Goal: Submit feedback/report problem

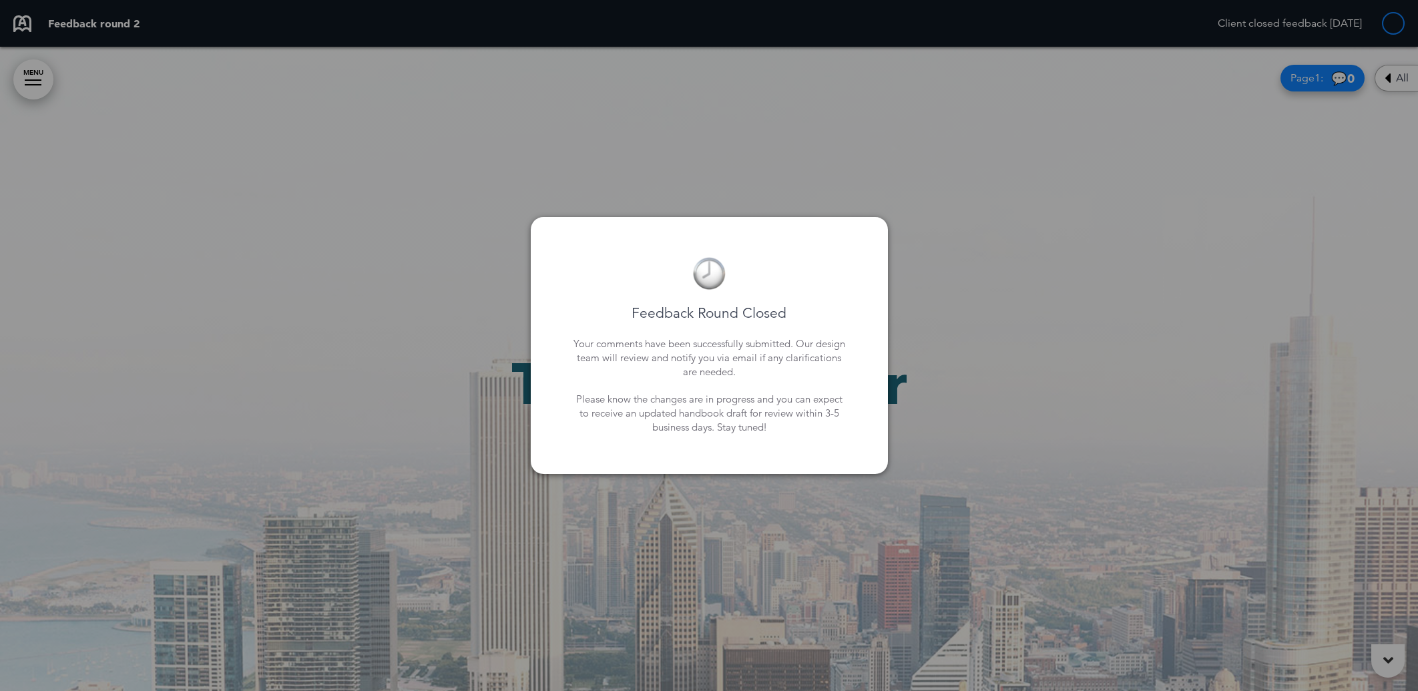
click at [825, 302] on div "Feedback Round Closed Your comments have been successfully submitted. Our desig…" at bounding box center [709, 346] width 304 height 204
click at [808, 200] on div at bounding box center [709, 345] width 1418 height 691
click at [862, 278] on div "Feedback Round Closed Your comments have been successfully submitted. Our desig…" at bounding box center [709, 345] width 357 height 257
click at [1119, 314] on div at bounding box center [709, 345] width 1418 height 691
click at [1165, 327] on div at bounding box center [709, 345] width 1418 height 691
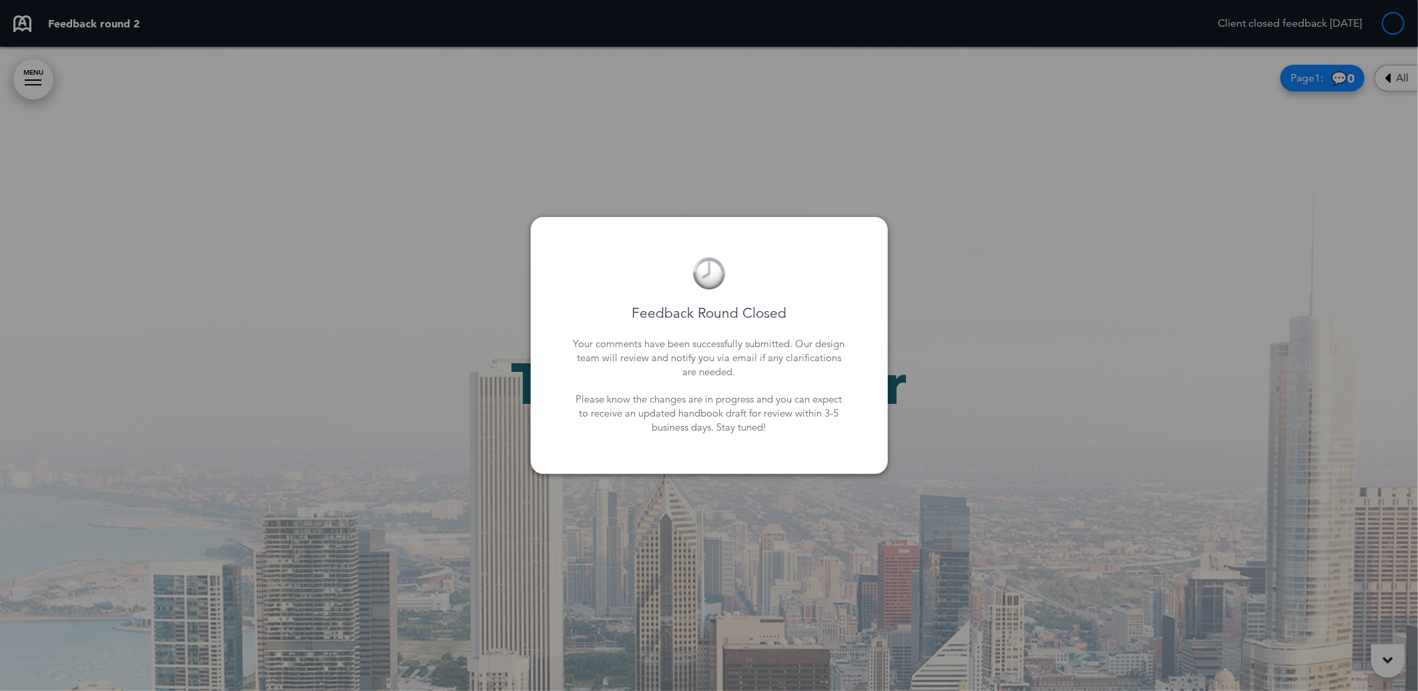
click at [1165, 327] on div at bounding box center [709, 345] width 1418 height 691
click at [1205, 328] on div at bounding box center [709, 345] width 1418 height 691
click at [1266, 341] on div at bounding box center [709, 345] width 1418 height 691
click at [1266, 342] on div at bounding box center [709, 345] width 1418 height 691
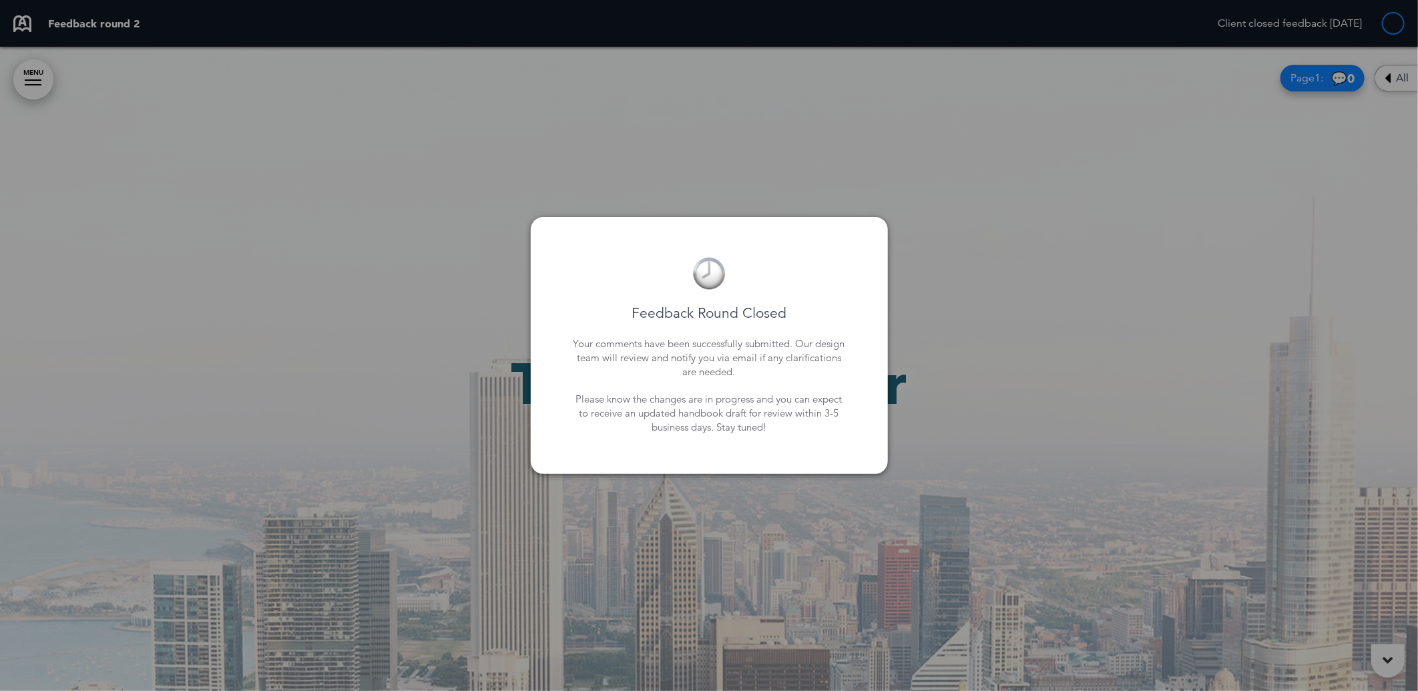
click at [883, 262] on div "Feedback Round Closed Your comments have been successfully submitted. Our desig…" at bounding box center [709, 345] width 357 height 257
click at [773, 346] on p "Your comments have been successfully submitted. Our design team will review and…" at bounding box center [709, 357] width 277 height 42
click at [725, 348] on p "Your comments have been successfully submitted. Our design team will review and…" at bounding box center [709, 357] width 277 height 42
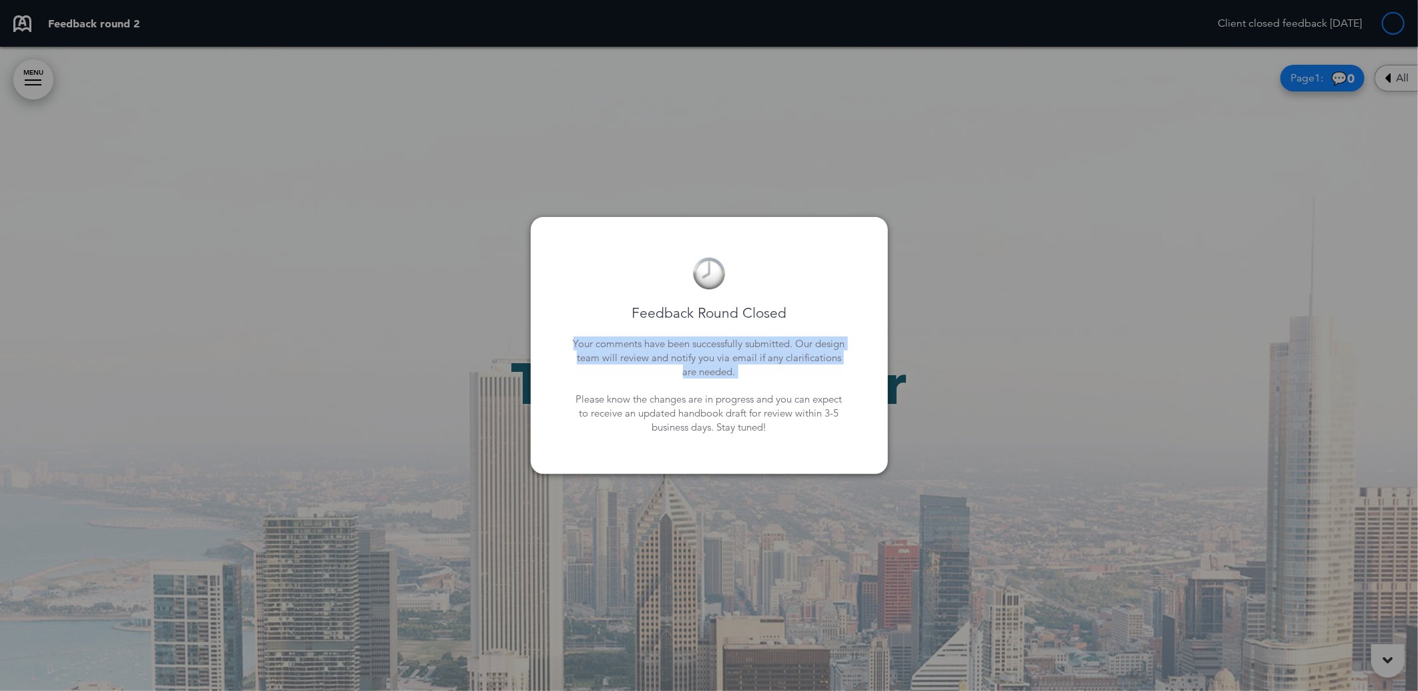
click at [725, 348] on p "Your comments have been successfully submitted. Our design team will review and…" at bounding box center [709, 357] width 277 height 42
drag, startPoint x: 725, startPoint y: 348, endPoint x: 796, endPoint y: 295, distance: 88.8
click at [796, 295] on div "Feedback Round Closed Your comments have been successfully submitted. Our desig…" at bounding box center [709, 346] width 304 height 204
